Goal: Transaction & Acquisition: Purchase product/service

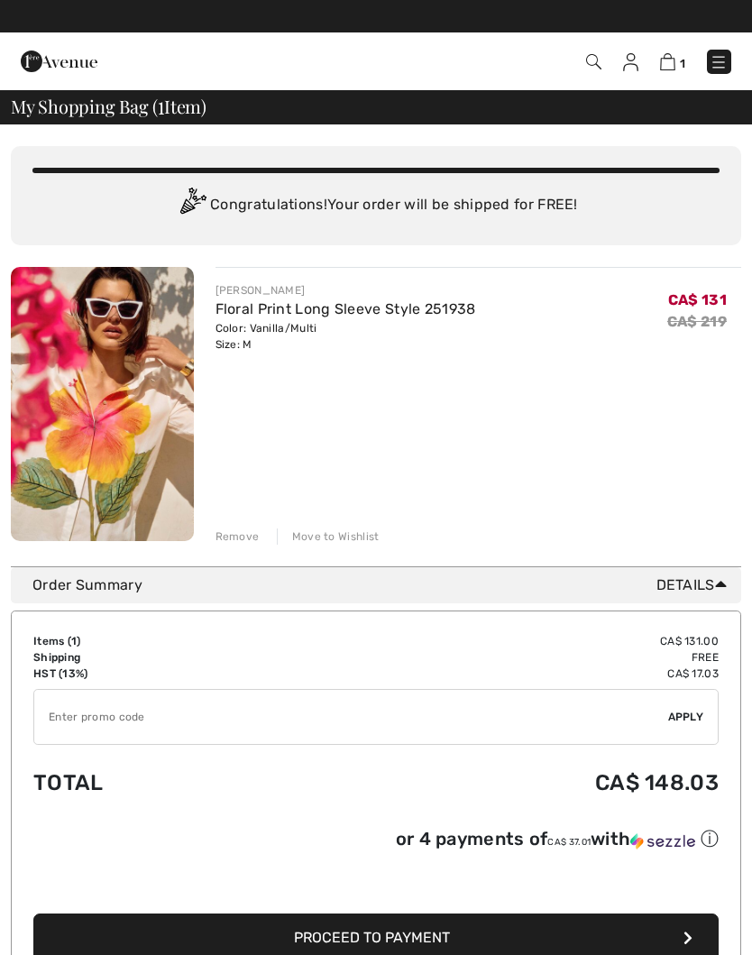
click at [414, 313] on link "Floral Print Long Sleeve Style 251938" at bounding box center [346, 308] width 261 height 17
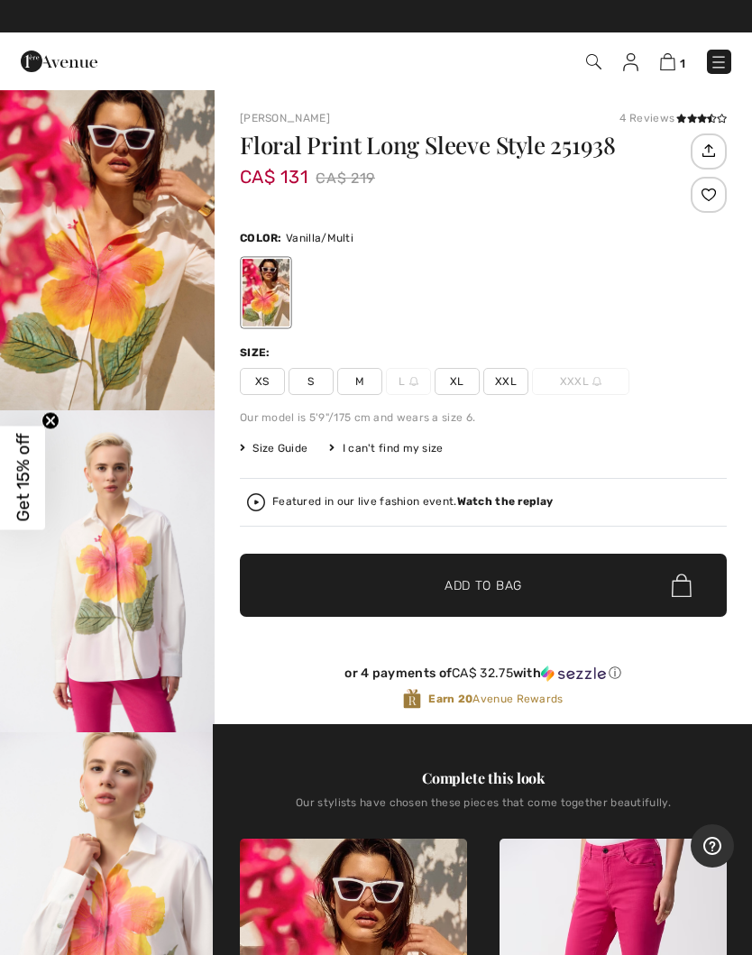
click at [123, 218] on img "1 / 8" at bounding box center [107, 249] width 215 height 322
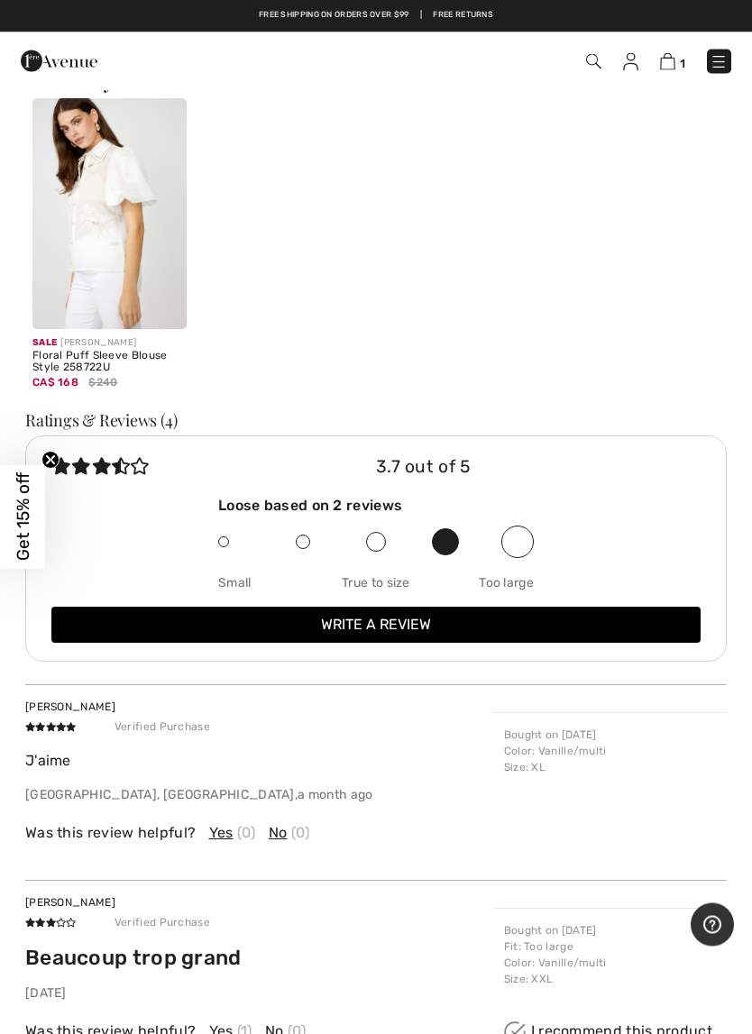
scroll to position [2322, 0]
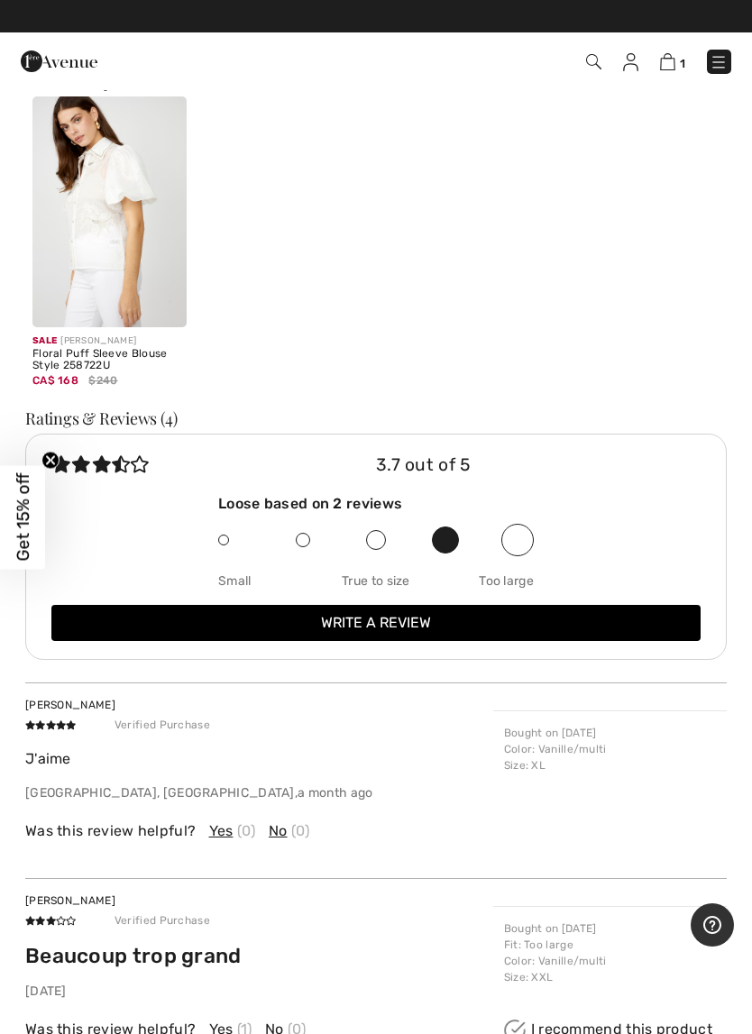
click at [82, 226] on img at bounding box center [109, 211] width 154 height 231
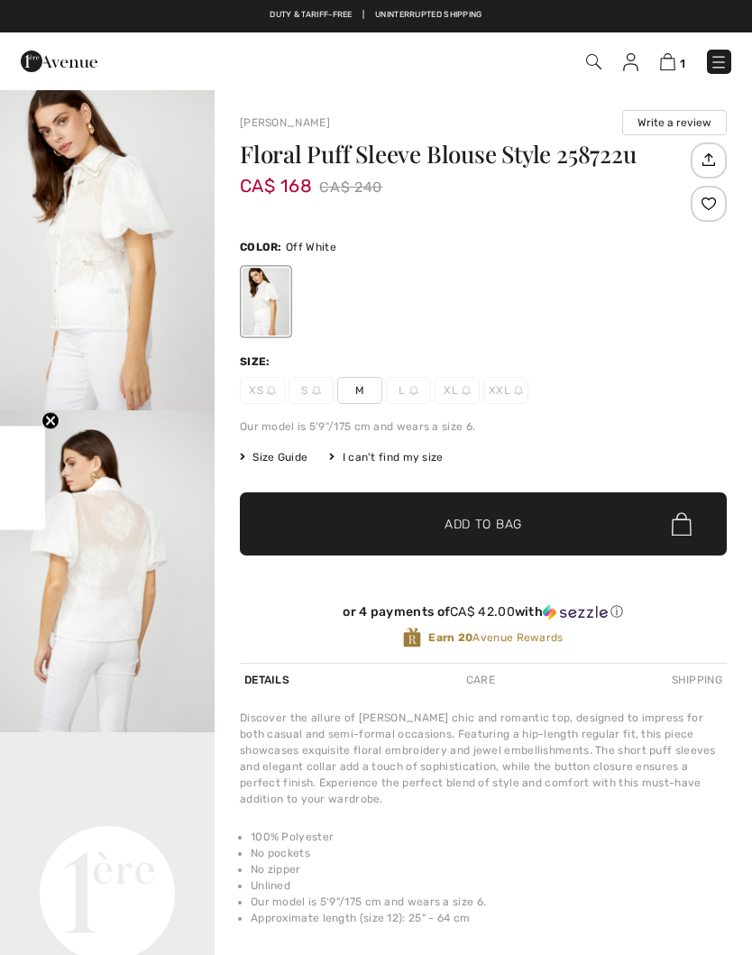
checkbox input "true"
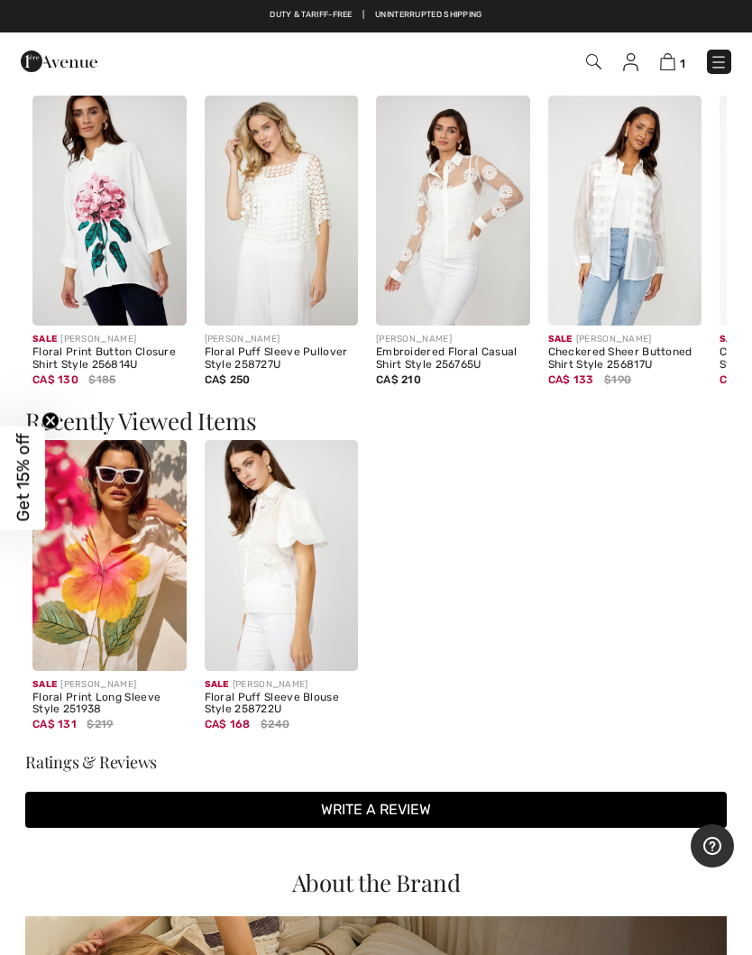
scroll to position [1357, 0]
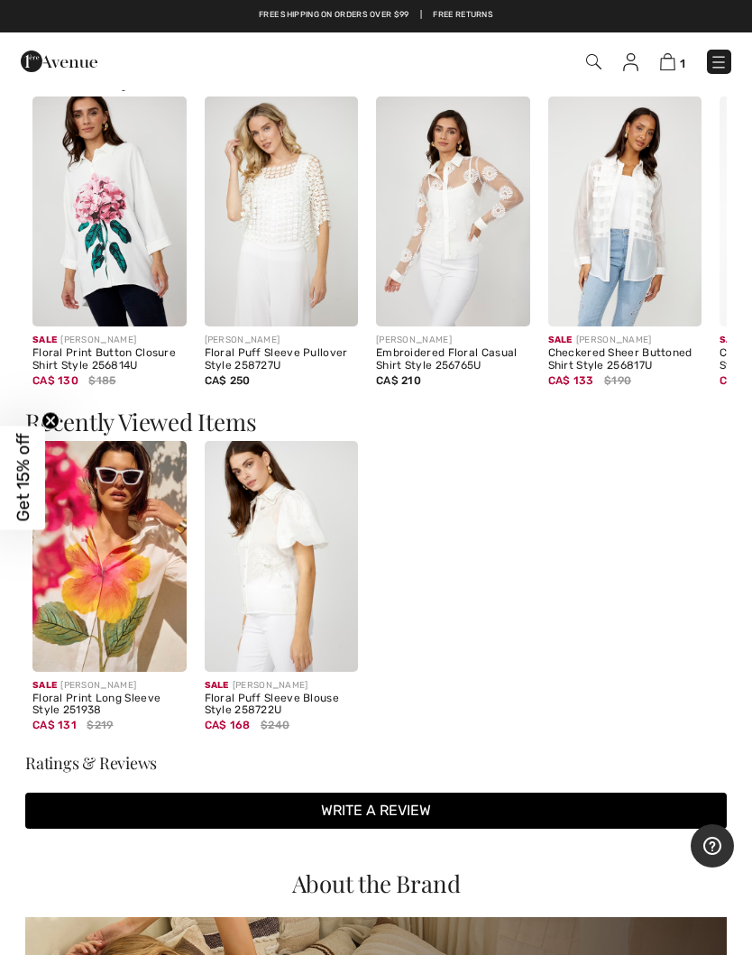
click at [510, 248] on img at bounding box center [453, 211] width 154 height 231
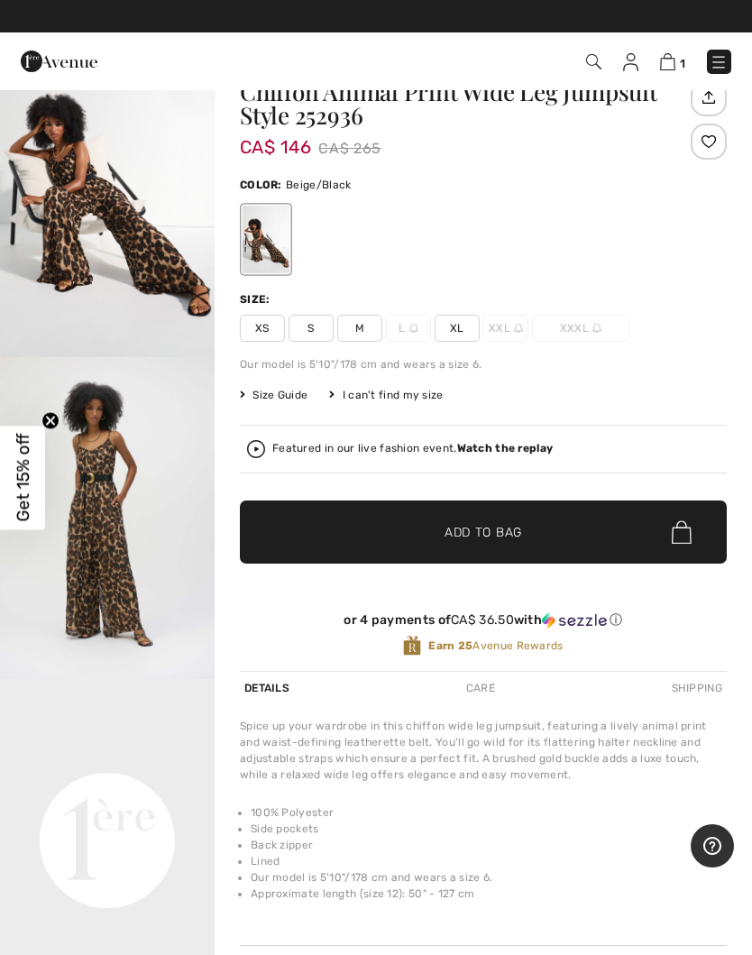
scroll to position [51, 0]
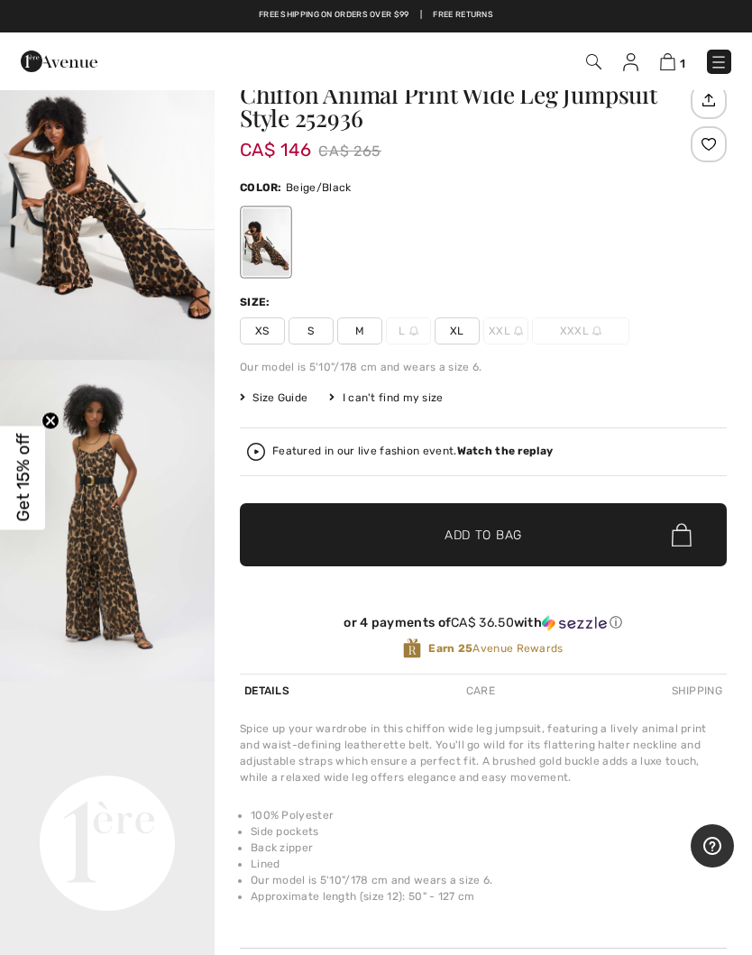
click at [96, 193] on img "1 / 6" at bounding box center [107, 199] width 215 height 322
click at [363, 327] on span "M" at bounding box center [359, 330] width 45 height 27
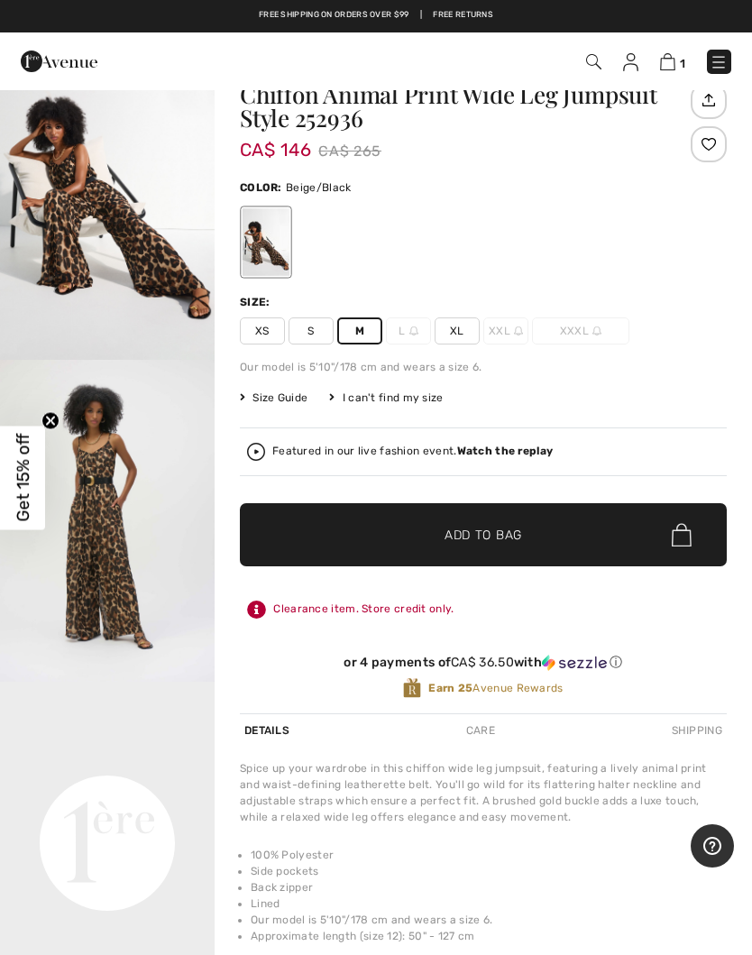
click at [510, 528] on span "Add to Bag" at bounding box center [484, 535] width 78 height 19
click at [671, 69] on img at bounding box center [665, 61] width 15 height 17
